Goal: Communication & Community: Ask a question

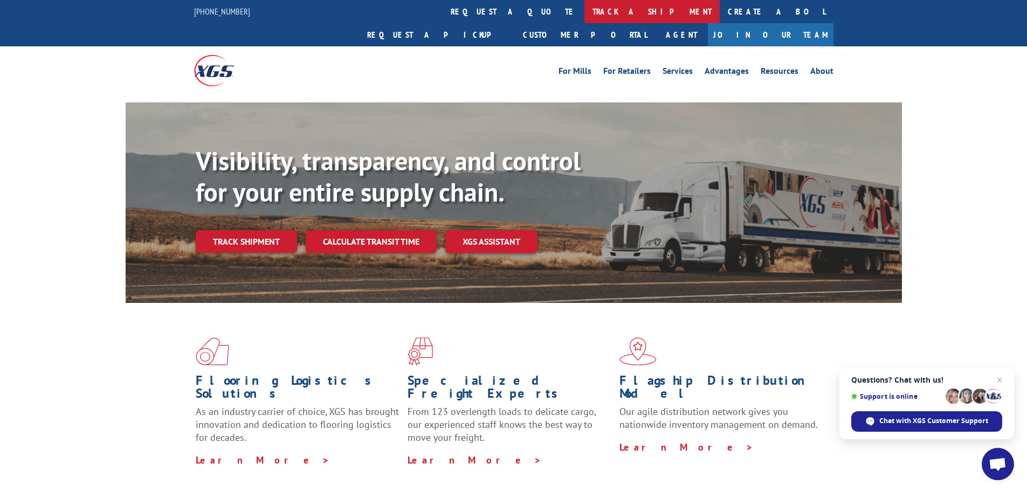
click at [584, 8] on link "track a shipment" at bounding box center [651, 11] width 135 height 23
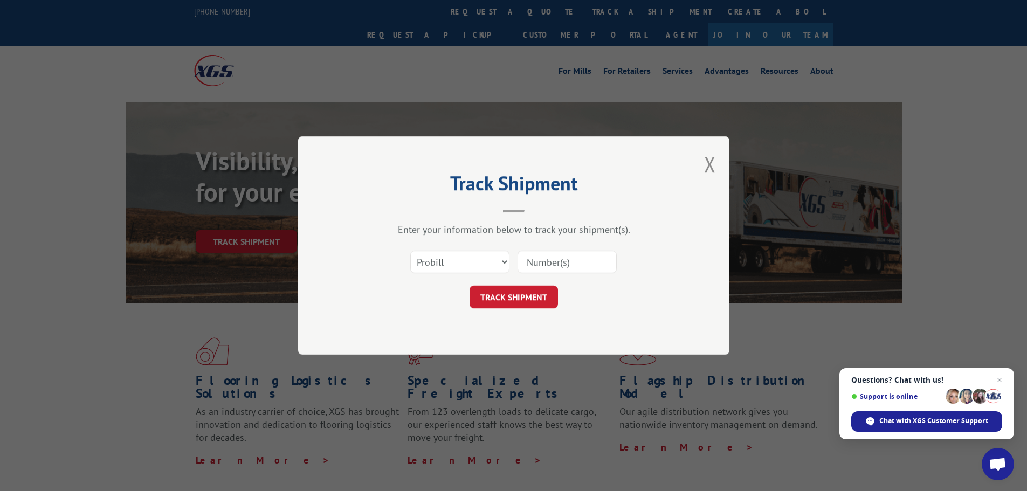
paste input "17501843"
type input "17501843"
click at [517, 301] on button "TRACK SHIPMENT" at bounding box center [514, 297] width 88 height 23
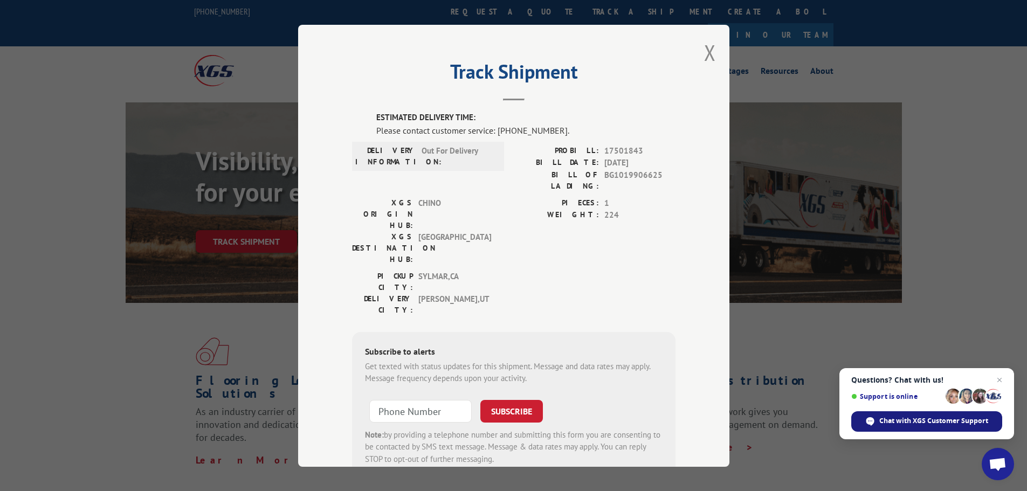
click at [900, 418] on span "Chat with XGS Customer Support" at bounding box center [933, 421] width 109 height 10
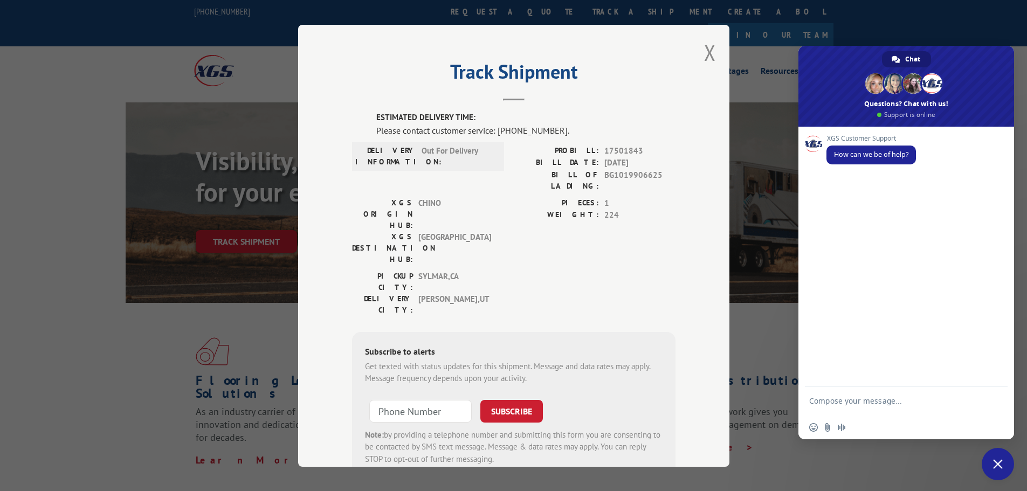
paste textarea "17501843"
type textarea "17501843 - Out for delivery [DATE]?"
click at [1000, 400] on span "Send" at bounding box center [995, 403] width 18 height 18
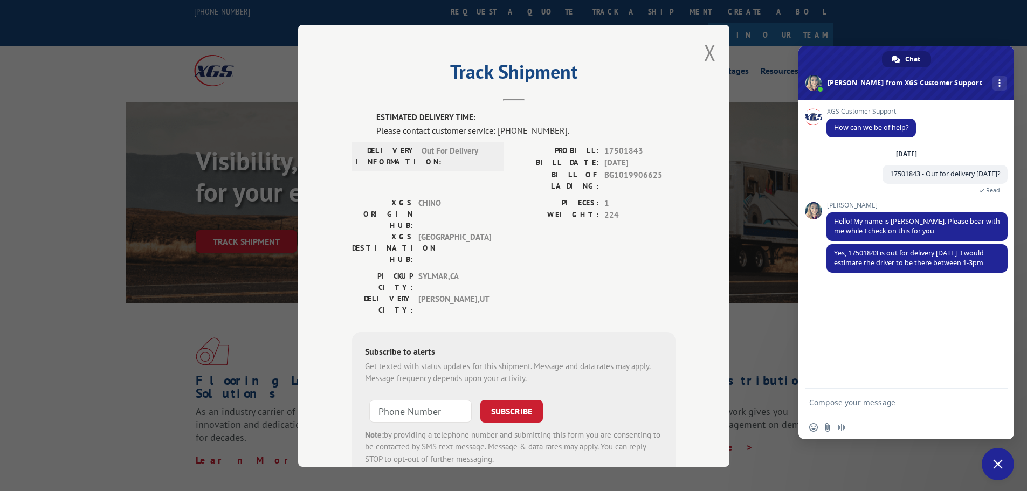
drag, startPoint x: 928, startPoint y: 261, endPoint x: 818, endPoint y: 403, distance: 179.5
click at [818, 403] on textarea "Compose your message..." at bounding box center [894, 403] width 170 height 10
type textarea "Awesome ... thanks for your always speedy response. Much appreciated."
click at [1006, 408] on div "Awesome ... thanks for your always speedy response. Much appreciated." at bounding box center [907, 402] width 216 height 31
click at [996, 399] on span "Send" at bounding box center [996, 401] width 8 height 8
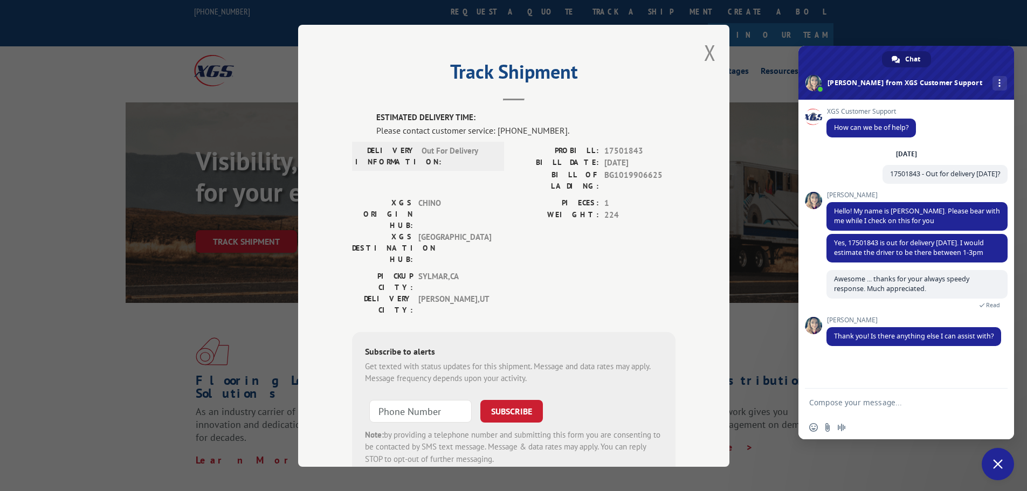
click at [836, 396] on form at bounding box center [894, 403] width 170 height 29
click at [827, 401] on textarea "Compose your message..." at bounding box center [894, 403] width 170 height 10
type textarea "not at the moment"
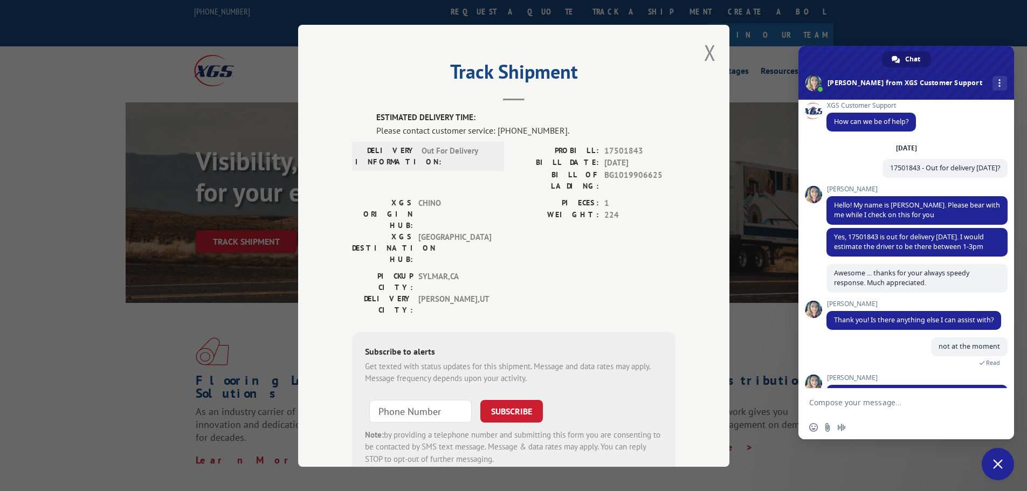
scroll to position [18, 0]
